Goal: Information Seeking & Learning: Learn about a topic

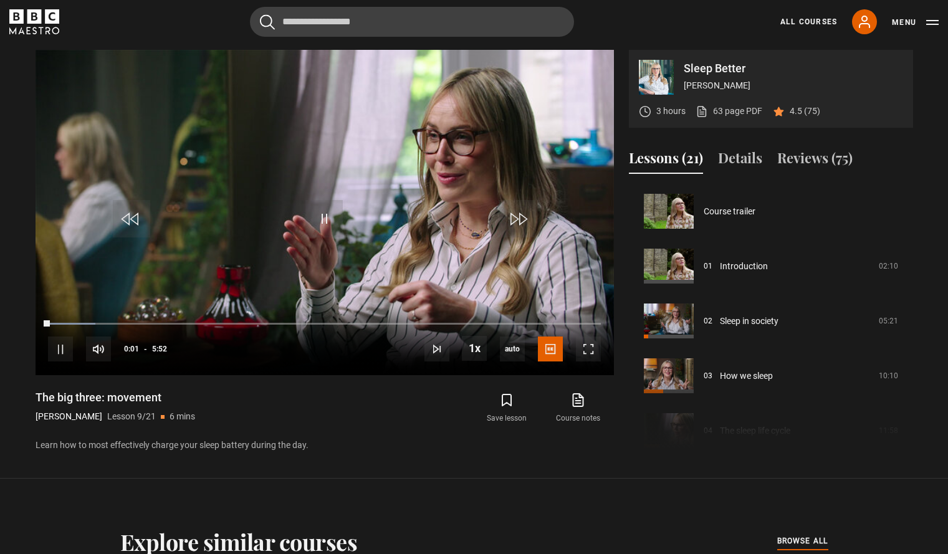
scroll to position [439, 0]
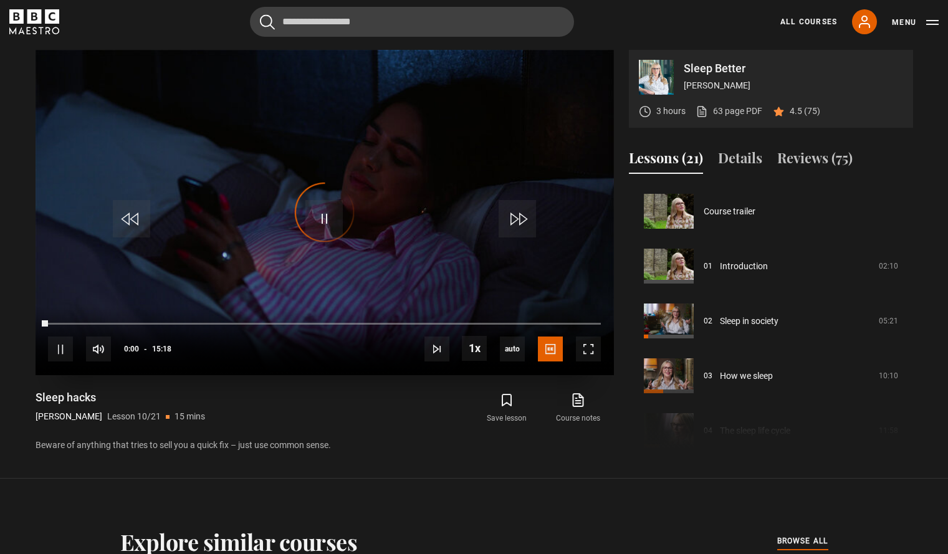
scroll to position [494, 0]
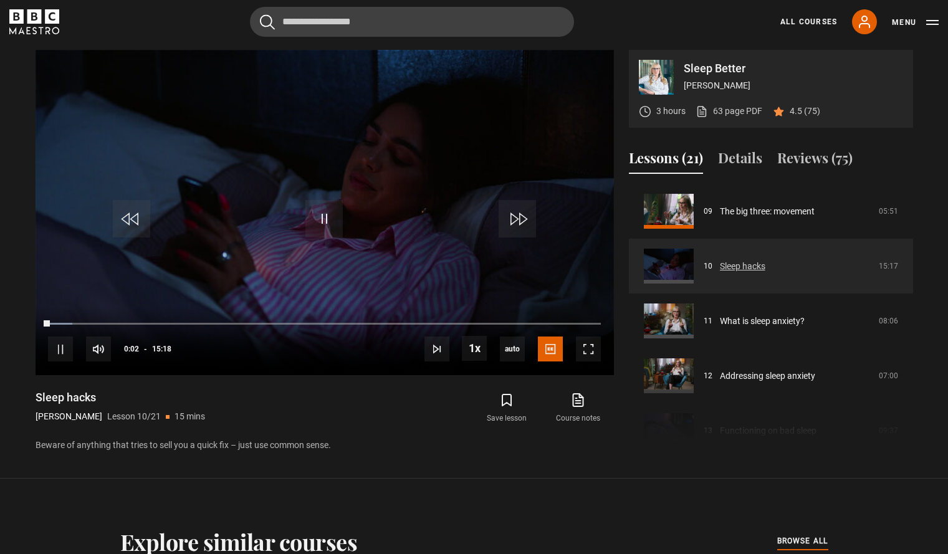
click at [747, 273] on link "Sleep hacks" at bounding box center [742, 266] width 45 height 13
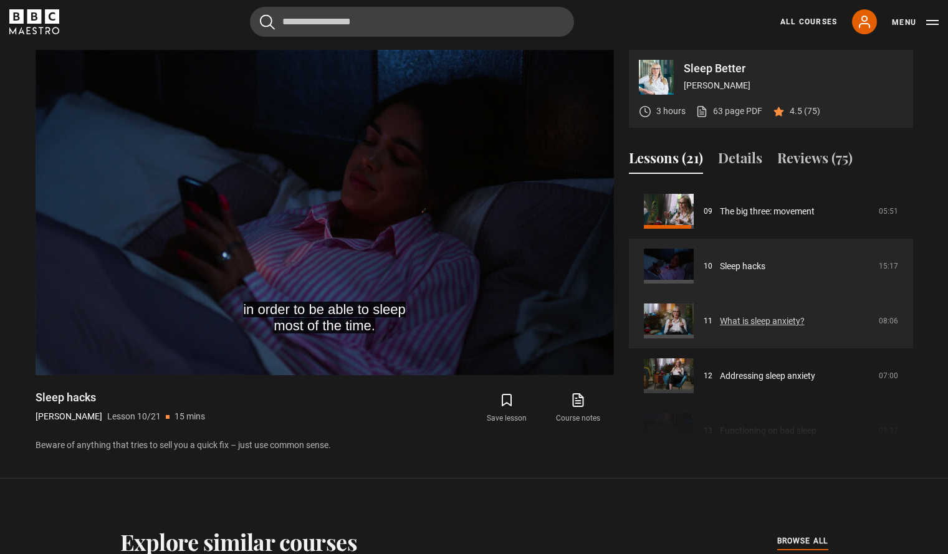
click at [754, 325] on link "What is sleep anxiety?" at bounding box center [762, 321] width 85 height 13
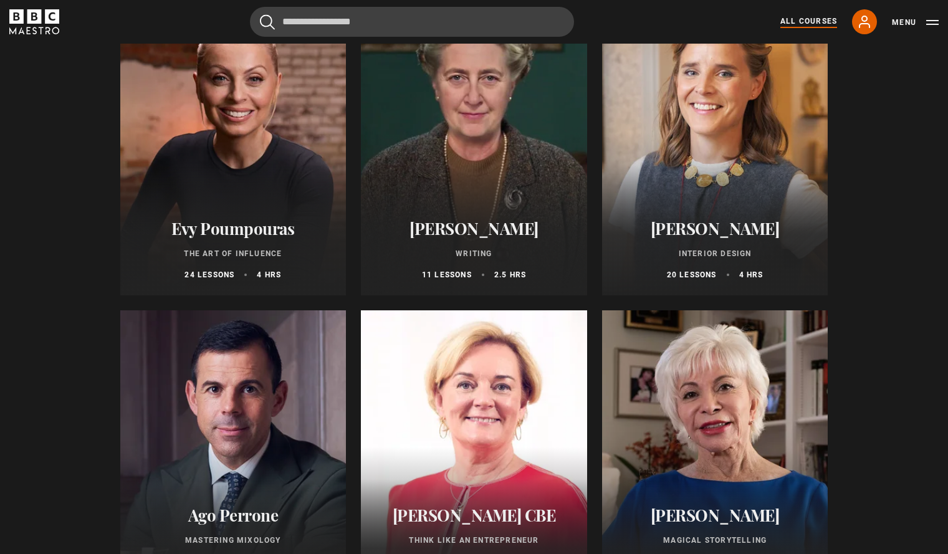
scroll to position [249, 0]
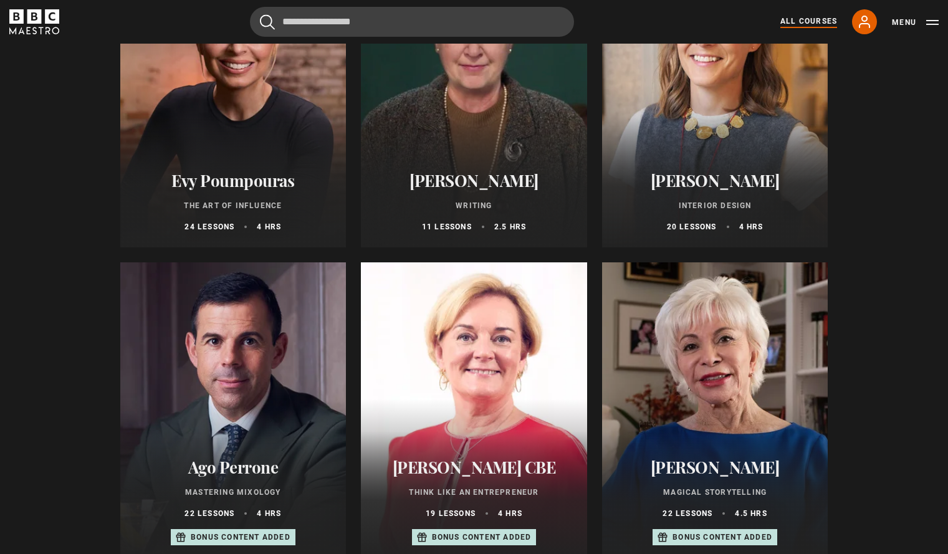
click at [239, 121] on div at bounding box center [233, 97] width 226 height 299
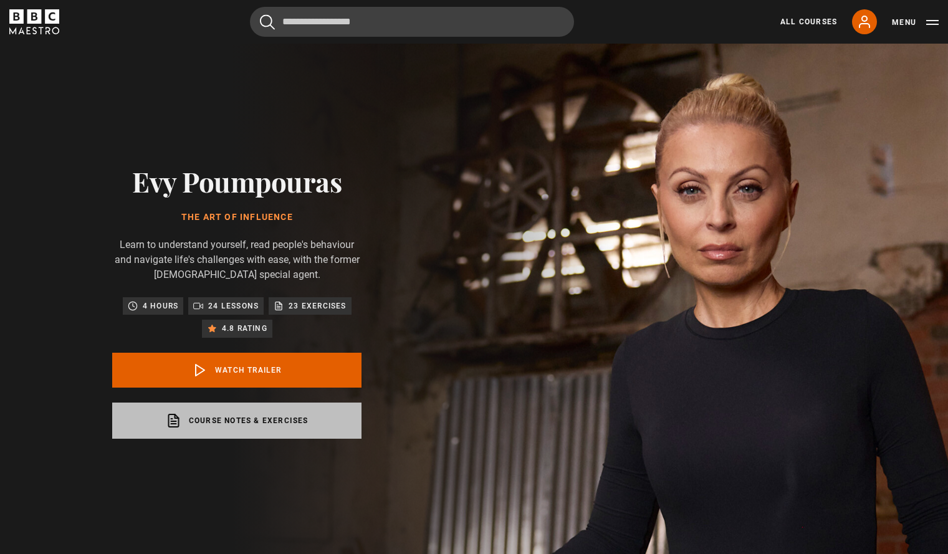
click at [239, 417] on link "Course notes & exercises opens in a new tab" at bounding box center [236, 421] width 249 height 36
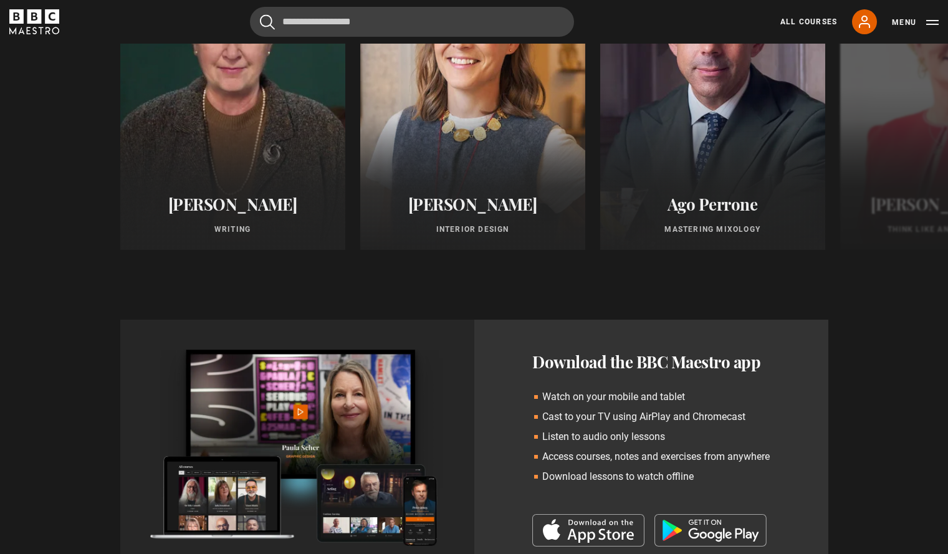
scroll to position [873, 0]
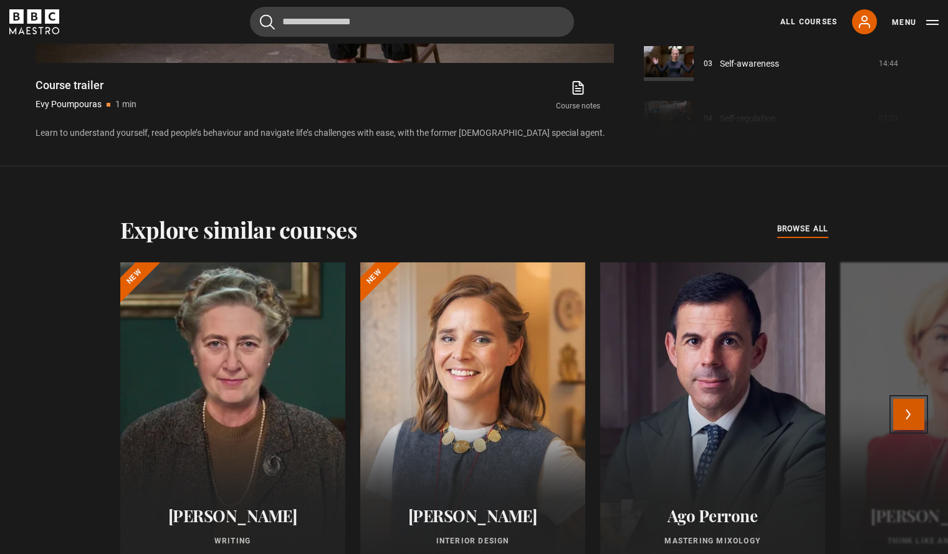
click at [908, 403] on button "Next" at bounding box center [908, 414] width 31 height 31
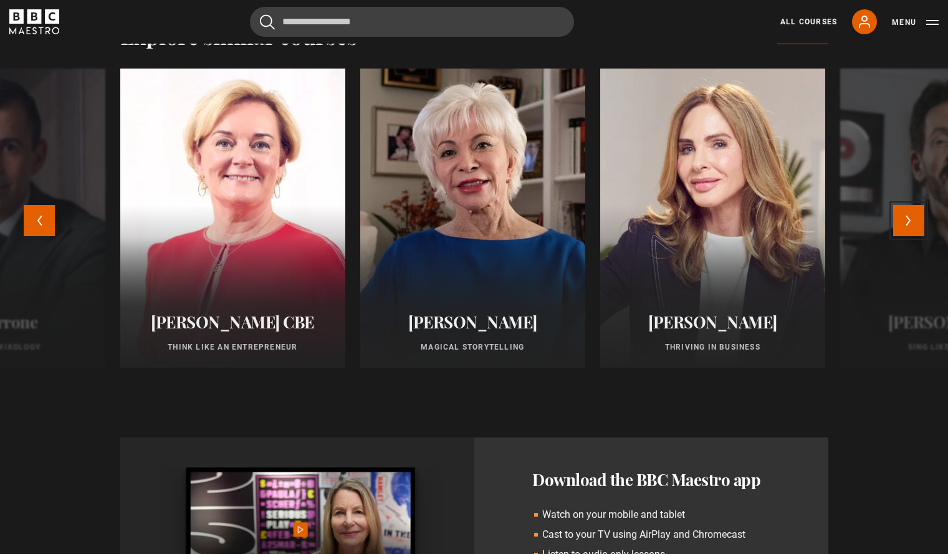
scroll to position [1060, 0]
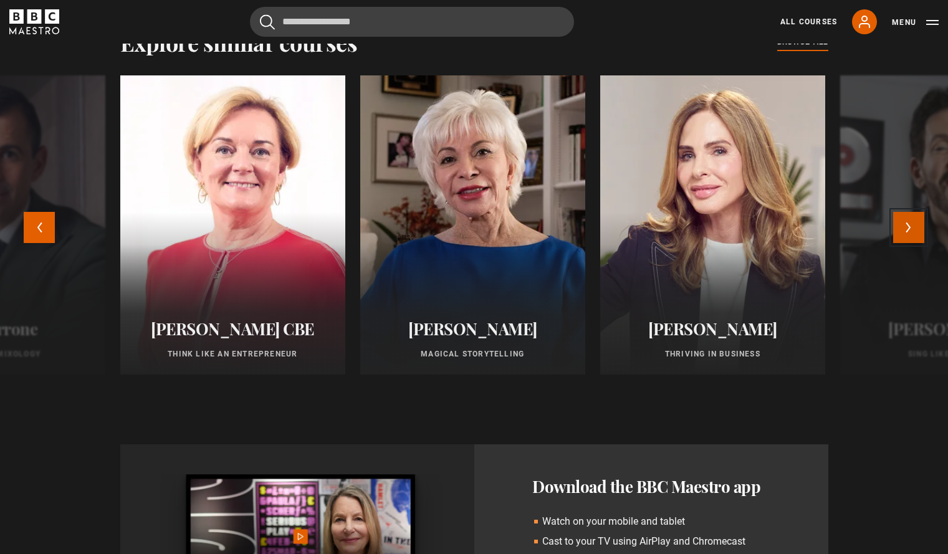
click at [921, 231] on button "Next" at bounding box center [908, 227] width 31 height 31
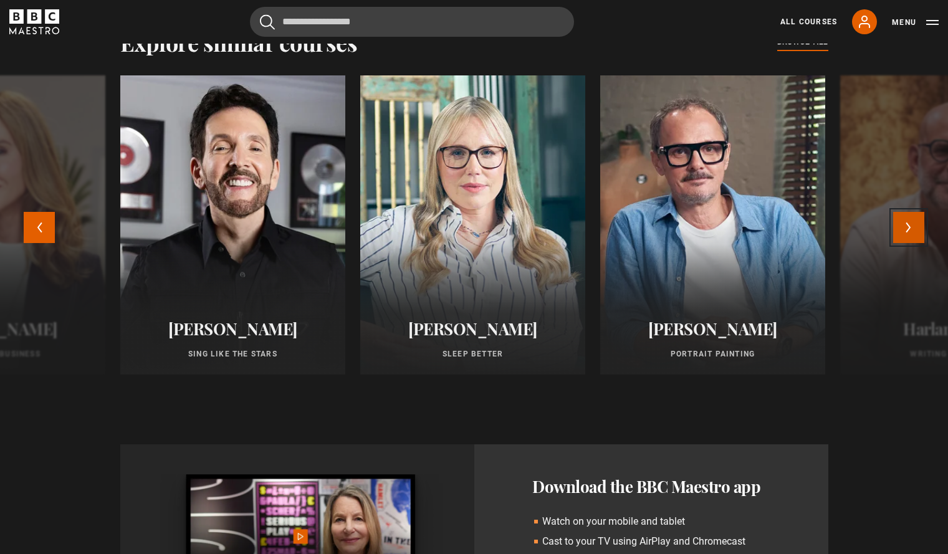
click at [921, 231] on button "Next" at bounding box center [908, 227] width 31 height 31
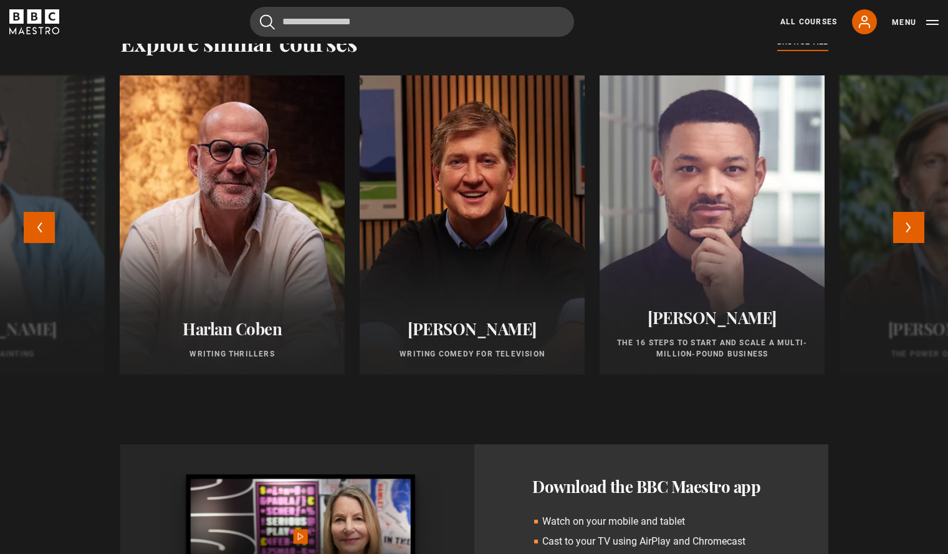
click at [730, 257] on div at bounding box center [711, 224] width 247 height 329
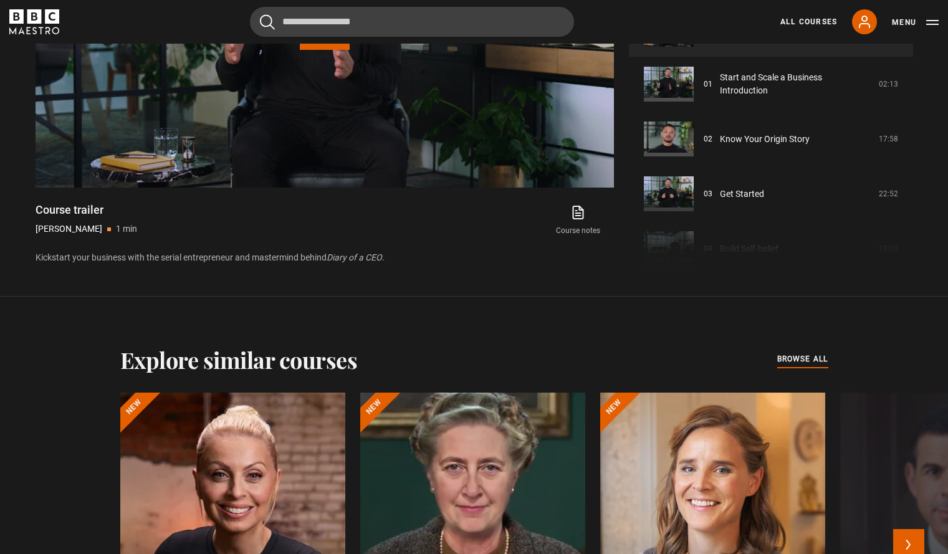
scroll to position [1060, 0]
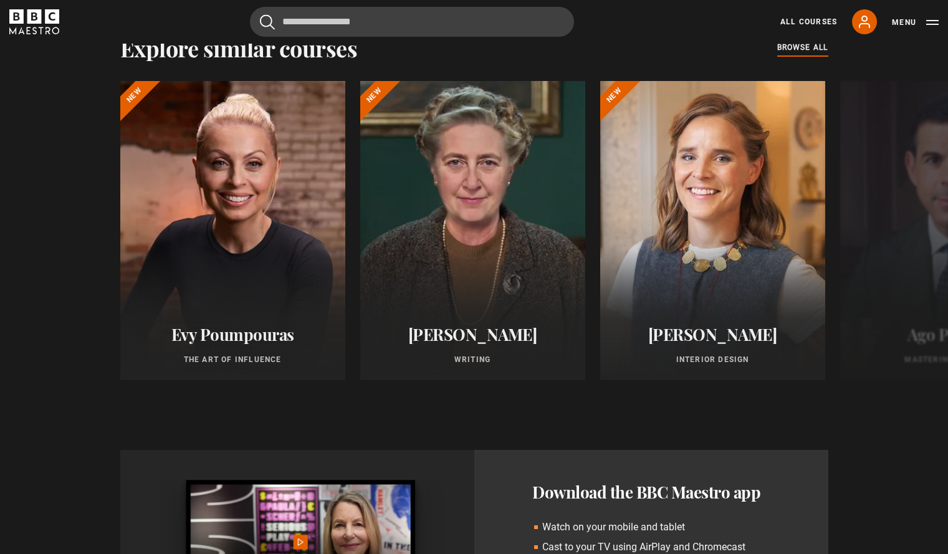
click at [817, 15] on div "All Courses My Account Search Menu" at bounding box center [851, 21] width 173 height 25
click at [904, 225] on button "Next" at bounding box center [908, 233] width 31 height 31
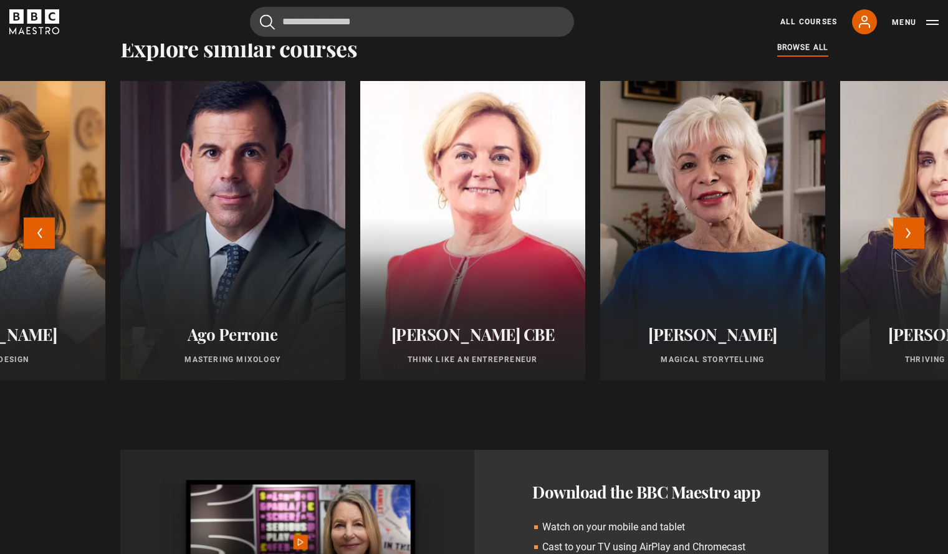
click at [283, 237] on div at bounding box center [232, 230] width 247 height 329
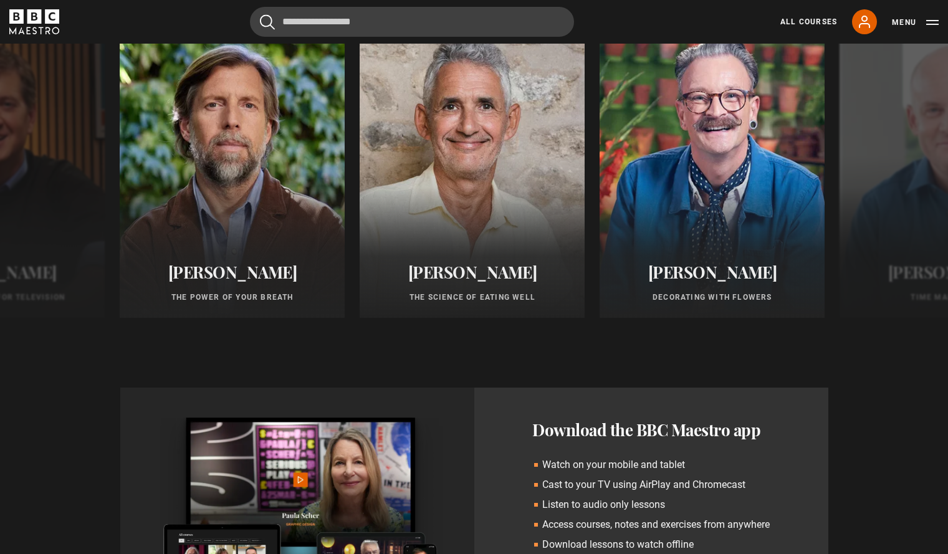
click at [912, 172] on button "Next" at bounding box center [908, 170] width 31 height 31
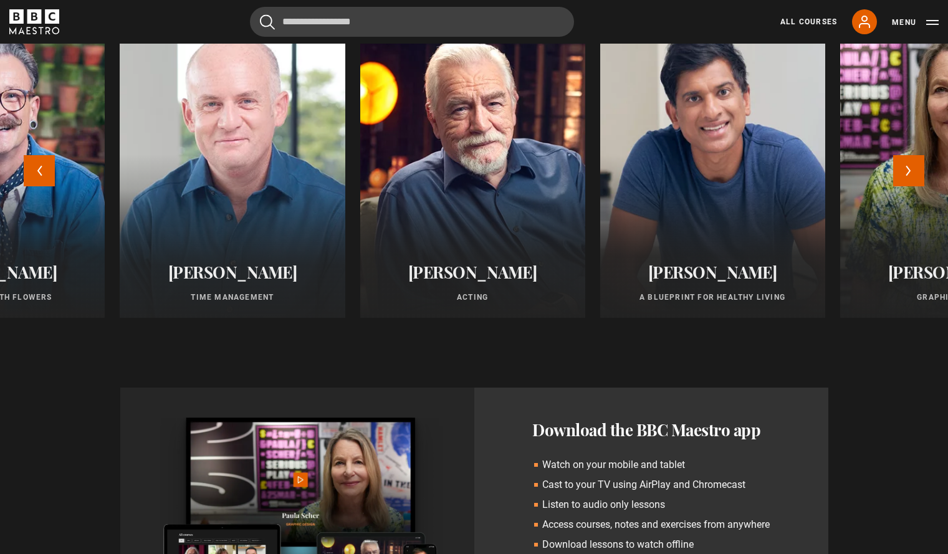
click at [274, 155] on div at bounding box center [231, 168] width 247 height 329
